Goal: Task Accomplishment & Management: Use online tool/utility

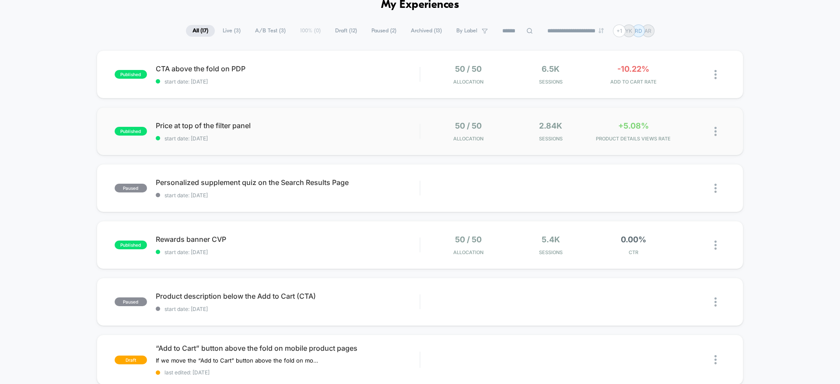
scroll to position [66, 0]
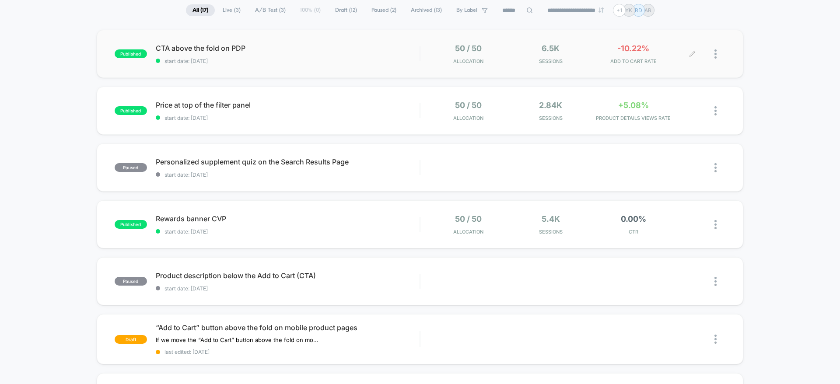
click at [602, 63] on span "ADD TO CART RATE" at bounding box center [633, 61] width 78 height 6
